Goal: Information Seeking & Learning: Learn about a topic

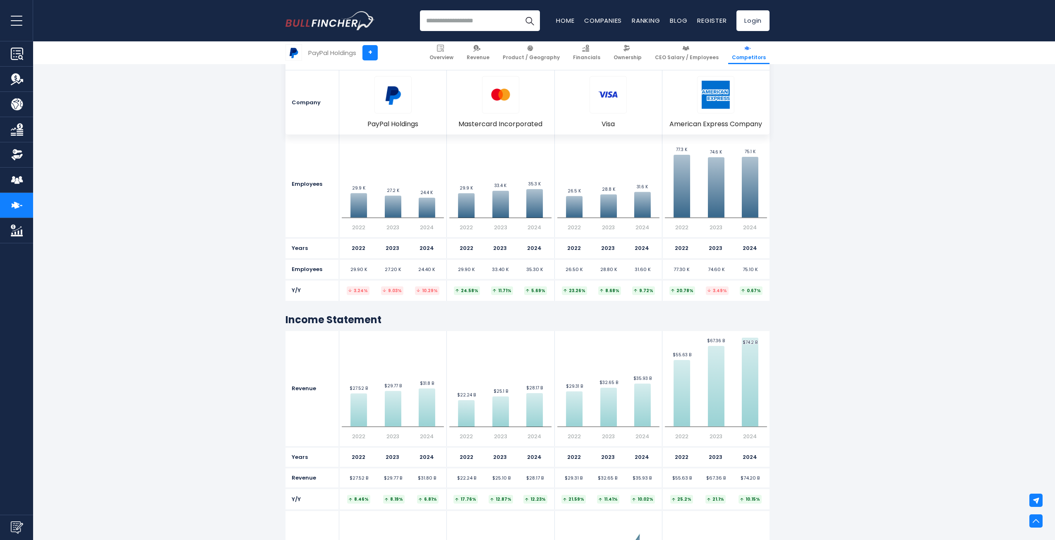
scroll to position [268, 0]
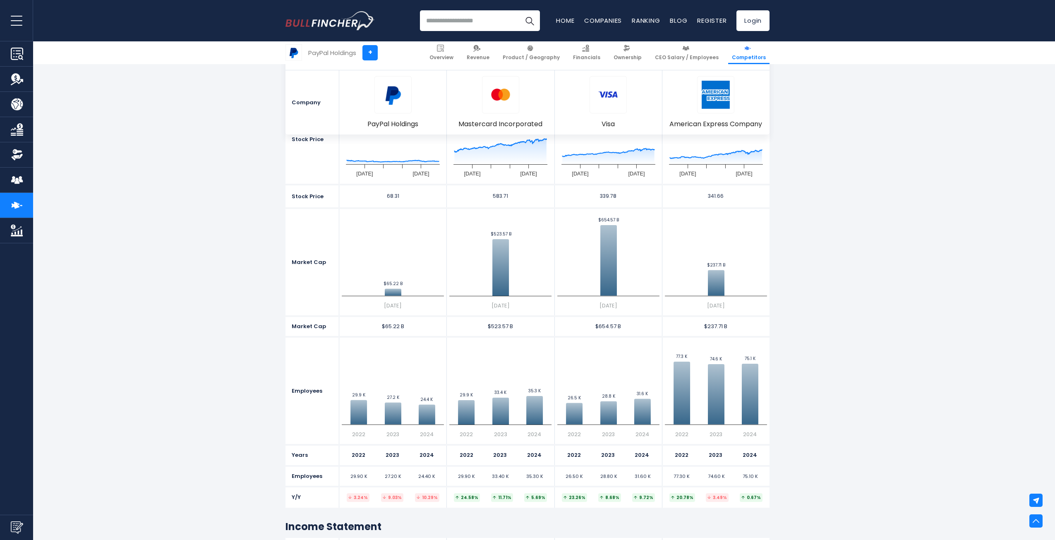
click at [555, 338] on div "Created with Highcharts 12.1.2 26.5 K ​ 26.5 K 28.8 K ​ 28.8 K 31.6 K ​ 31.6 K …" at bounding box center [609, 391] width 108 height 106
click at [556, 338] on div "Created with Highcharts 12.1.2 26.5 K ​ 26.5 K 28.8 K ​ 28.8 K 31.6 K ​ 31.6 K …" at bounding box center [609, 391] width 108 height 106
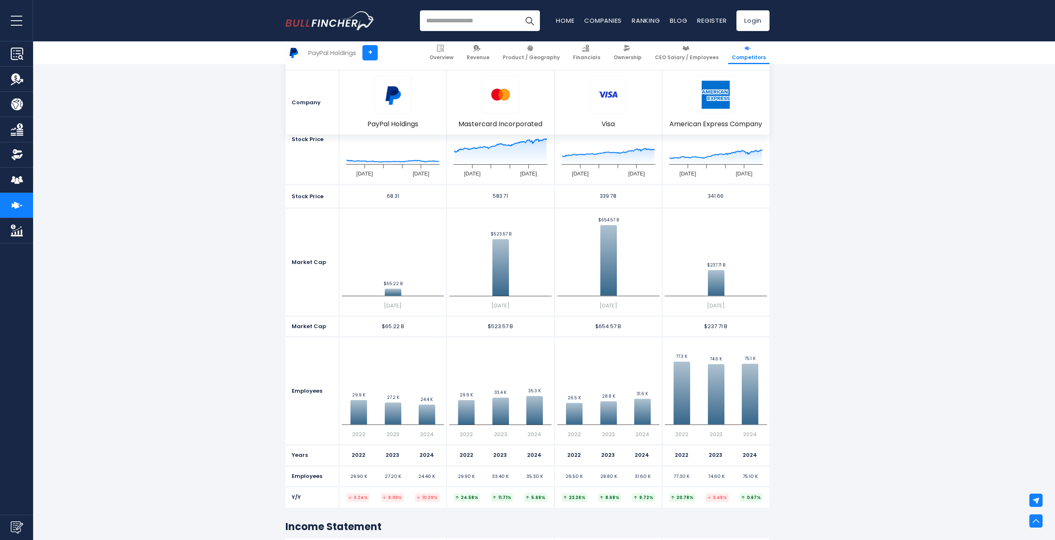
click at [556, 338] on div "Created with Highcharts 12.1.2 26.5 K ​ 26.5 K 28.8 K ​ 28.8 K 31.6 K ​ 31.6 K …" at bounding box center [609, 391] width 108 height 106
